Goal: Information Seeking & Learning: Learn about a topic

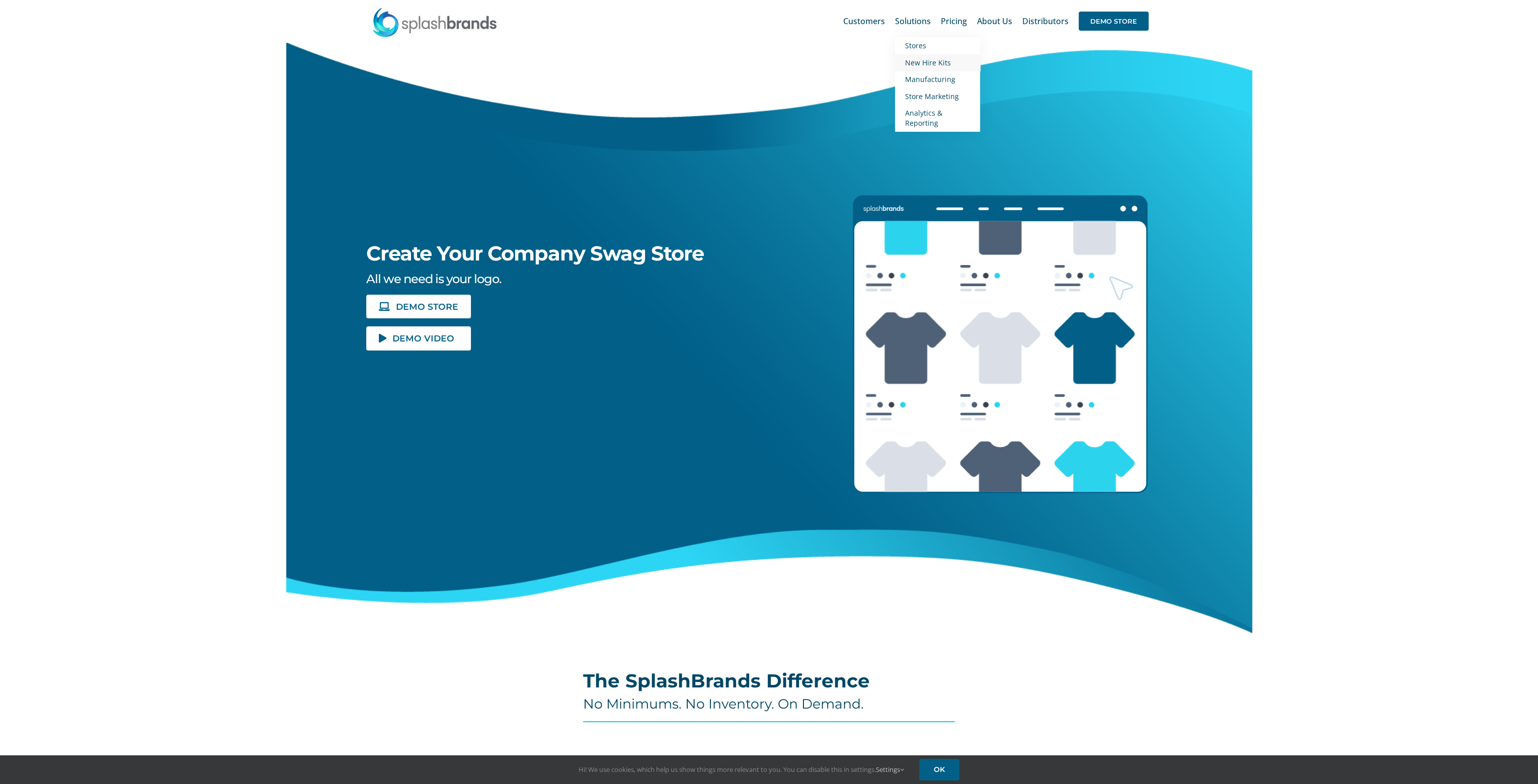
click at [921, 64] on span "New Hire Kits" at bounding box center [928, 62] width 46 height 10
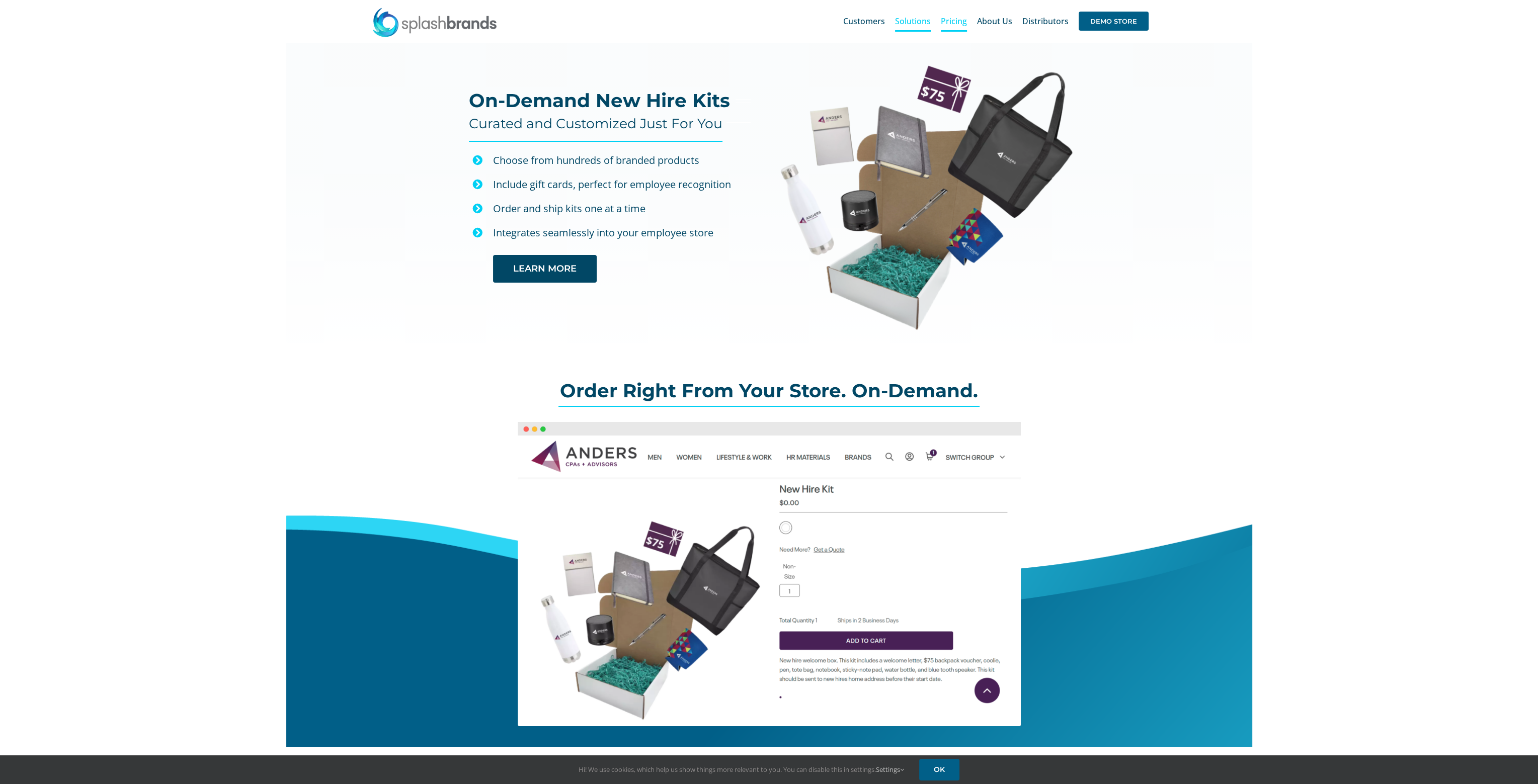
click at [956, 28] on link "Pricing" at bounding box center [954, 21] width 26 height 32
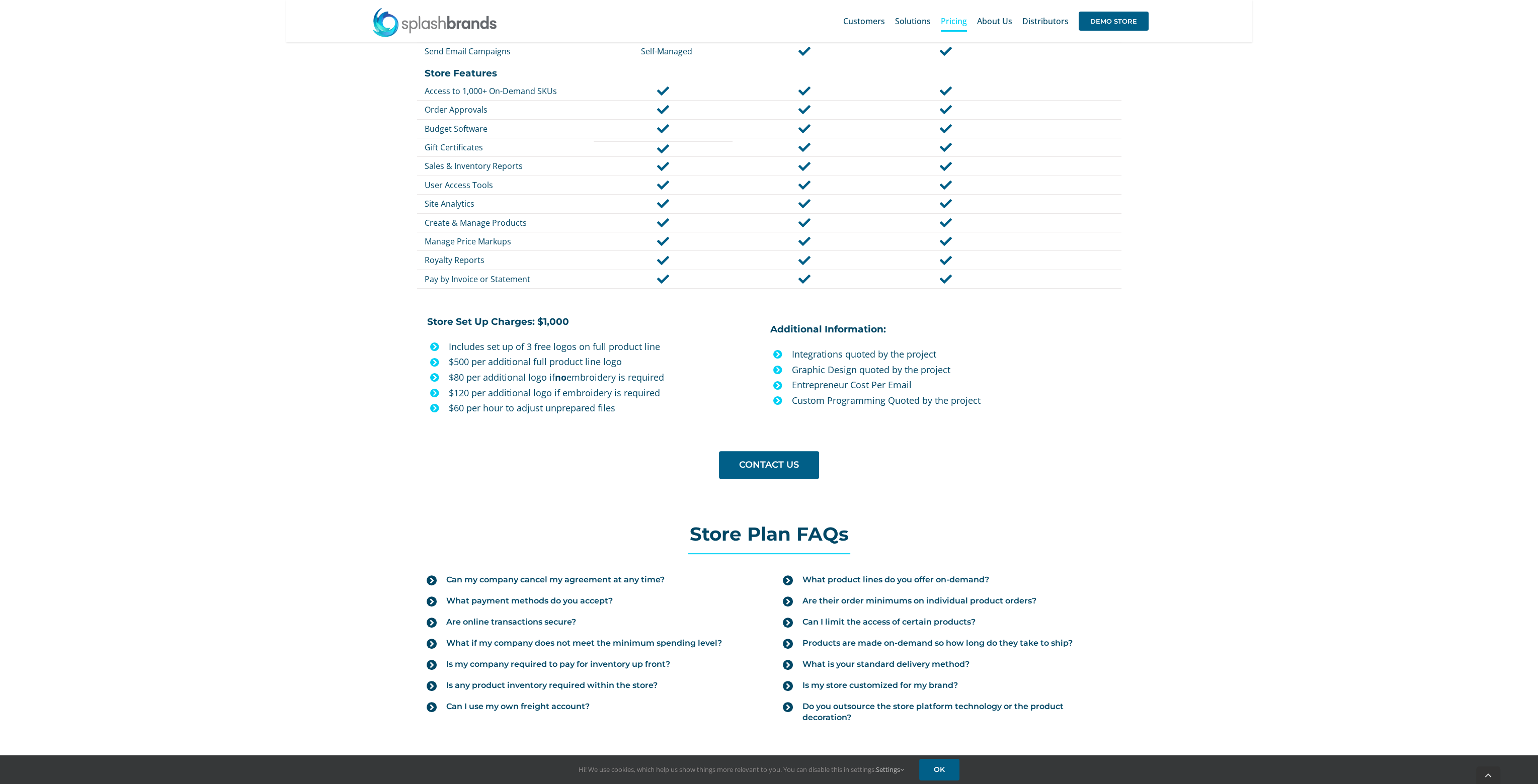
scroll to position [654, 0]
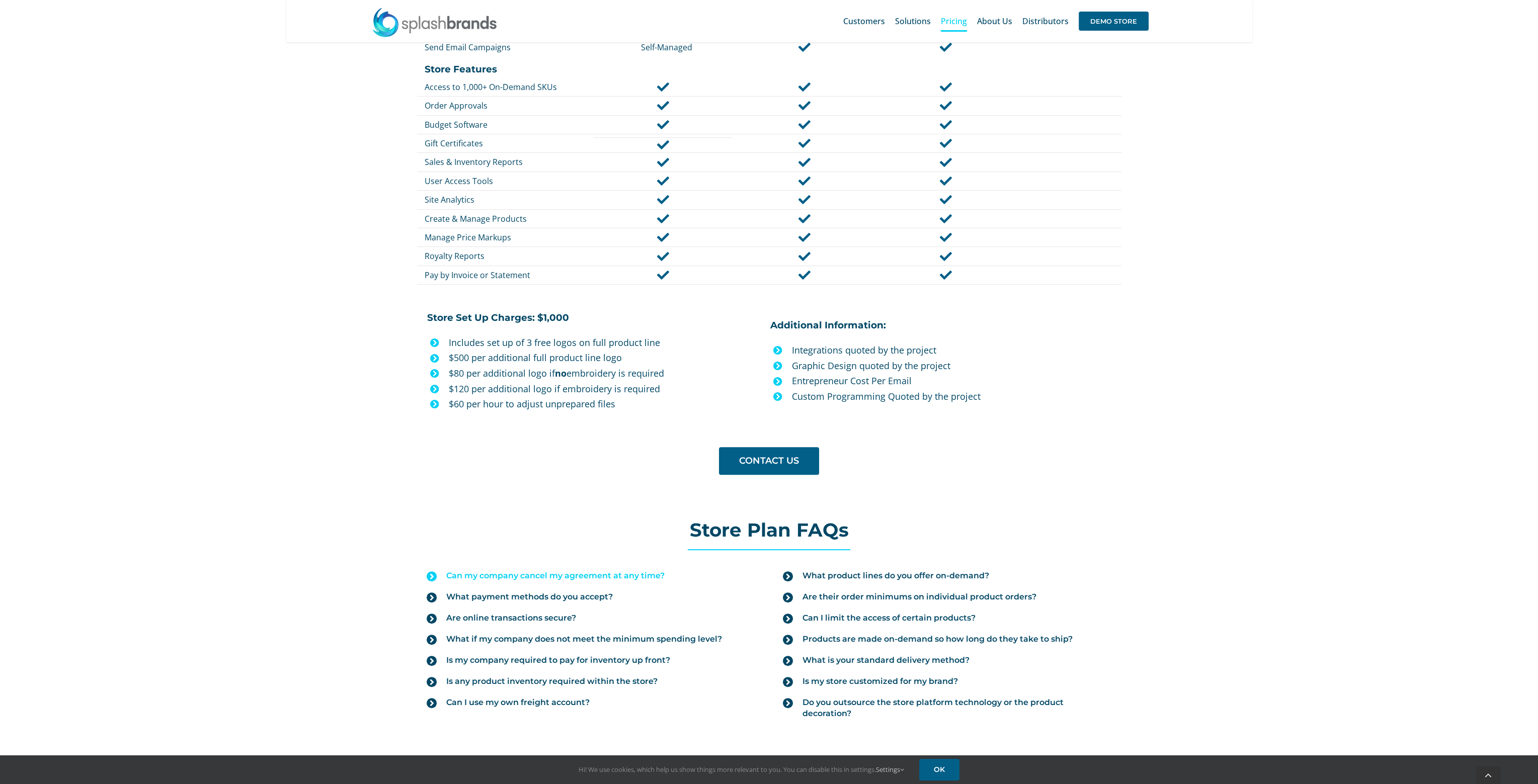
click at [436, 571] on icon at bounding box center [431, 576] width 10 height 10
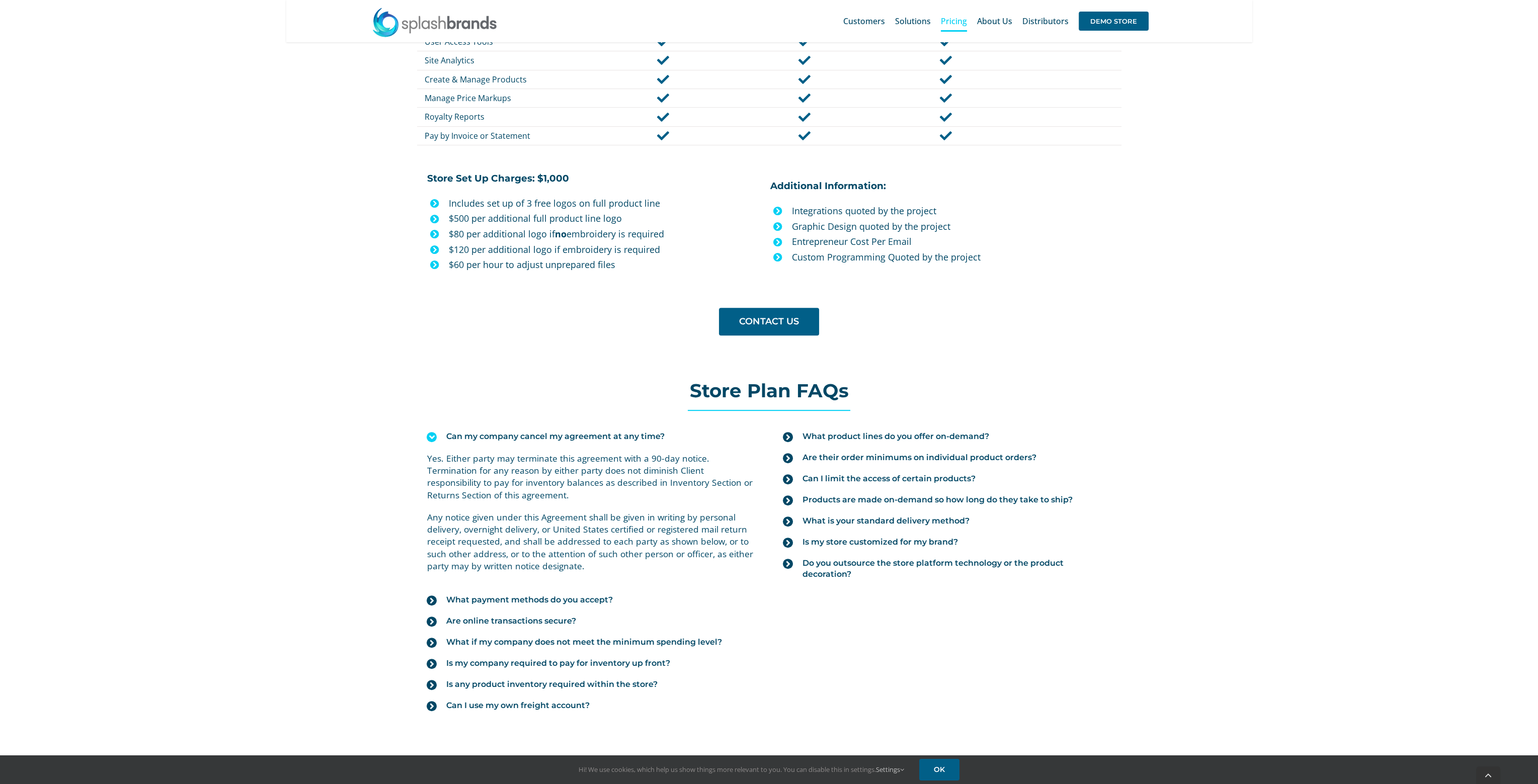
scroll to position [804, 0]
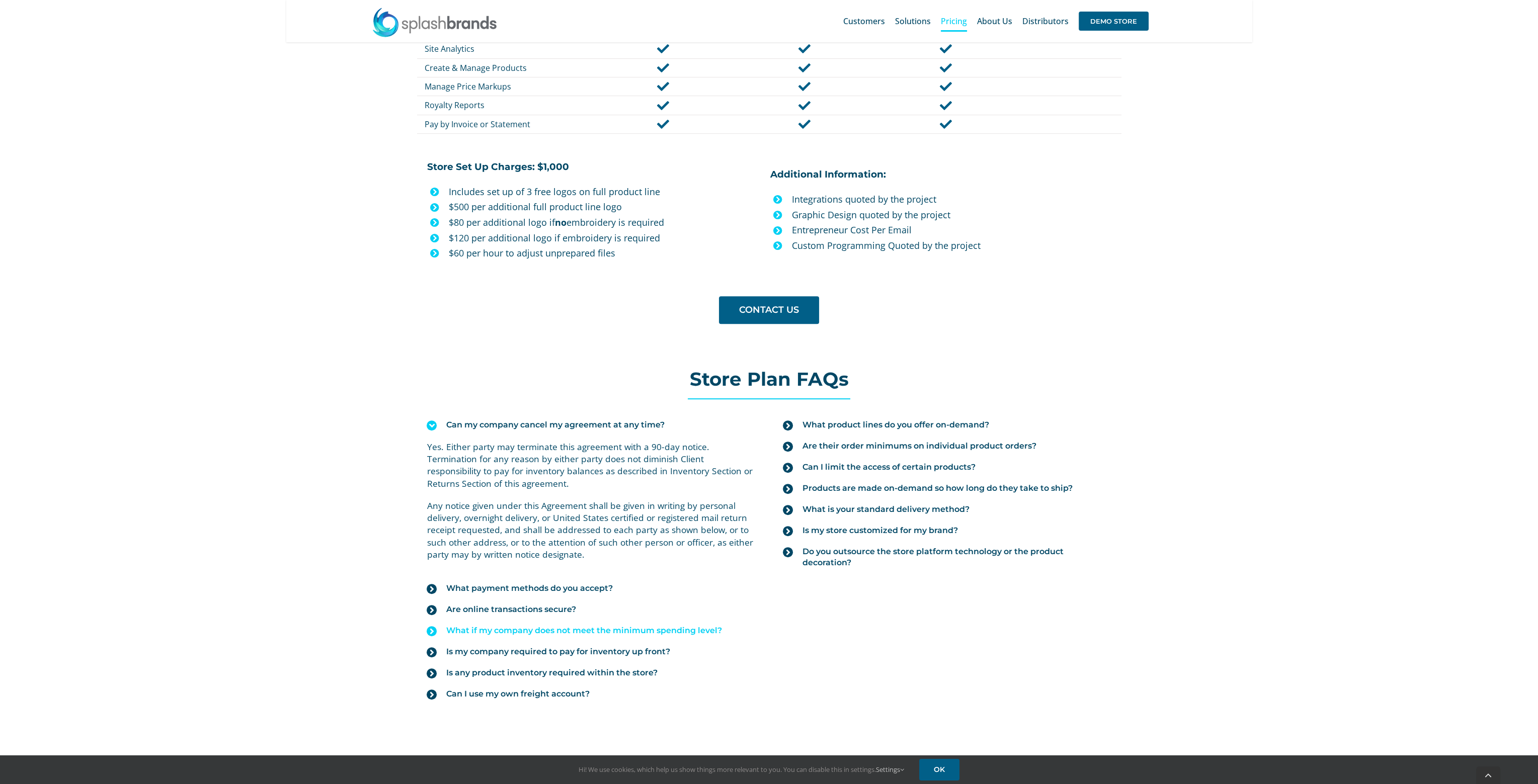
click at [431, 626] on icon at bounding box center [431, 631] width 10 height 10
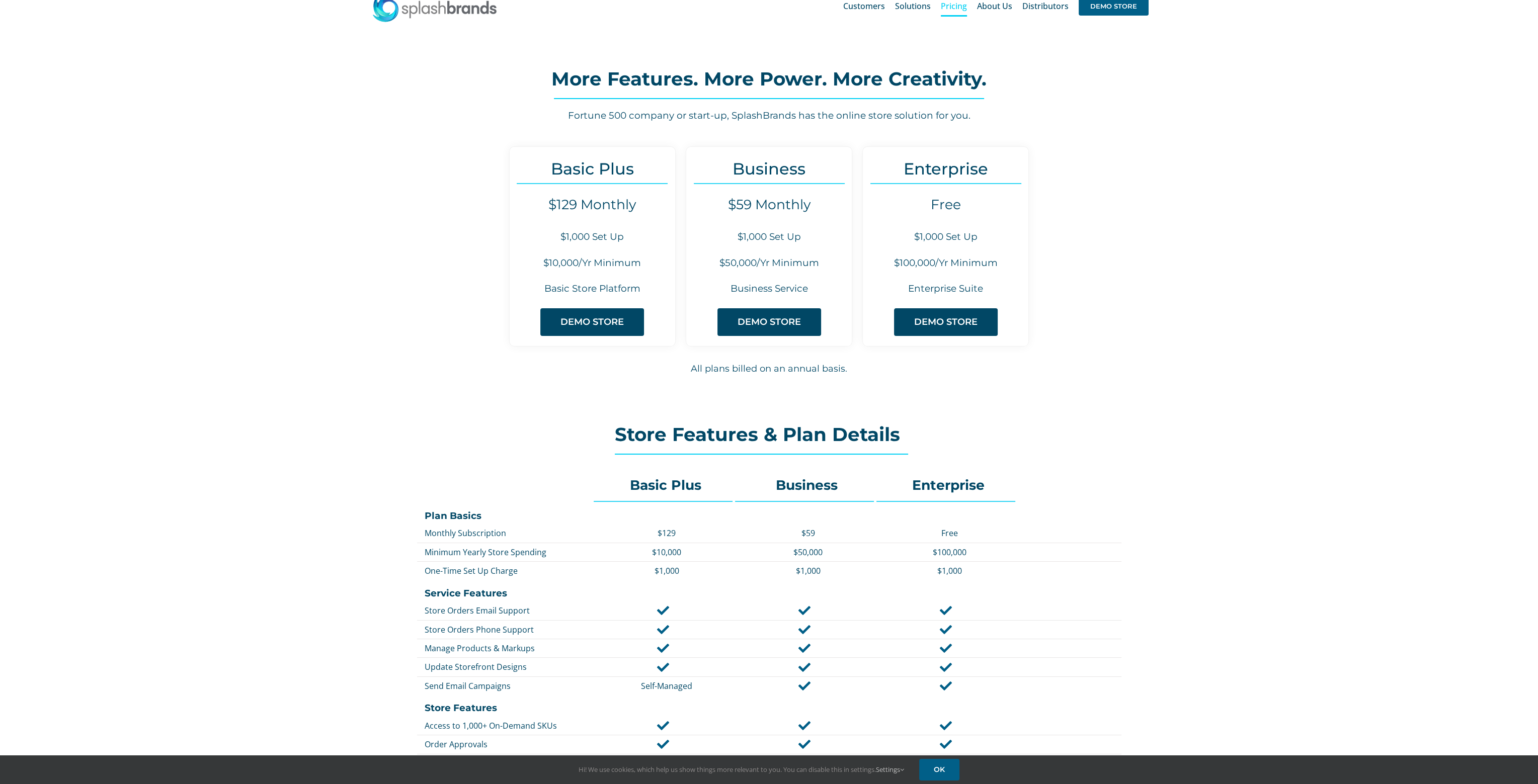
scroll to position [0, 0]
